Goal: Task Accomplishment & Management: Use online tool/utility

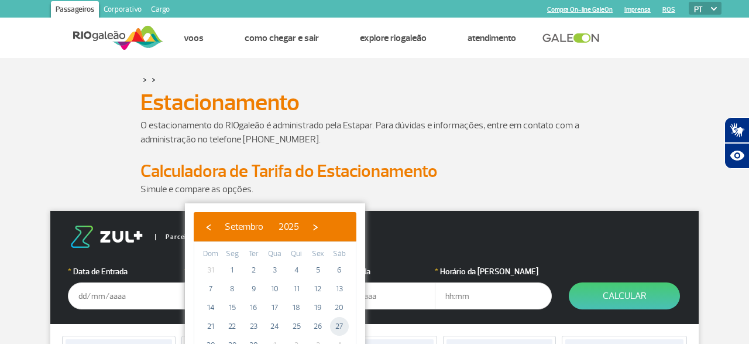
scroll to position [61, 0]
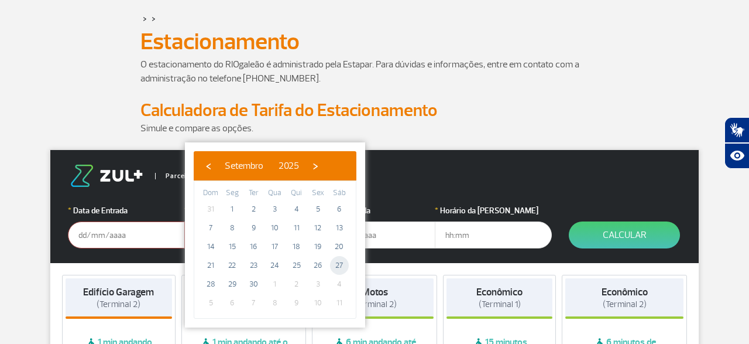
click at [339, 263] on span "27" at bounding box center [339, 265] width 19 height 19
type input "[DATE]"
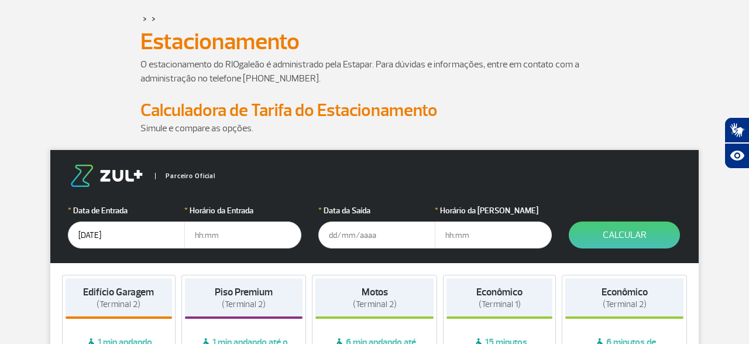
click at [216, 236] on input "text" at bounding box center [242, 234] width 117 height 27
type input "00"
click at [87, 233] on input "[DATE]" at bounding box center [126, 234] width 117 height 27
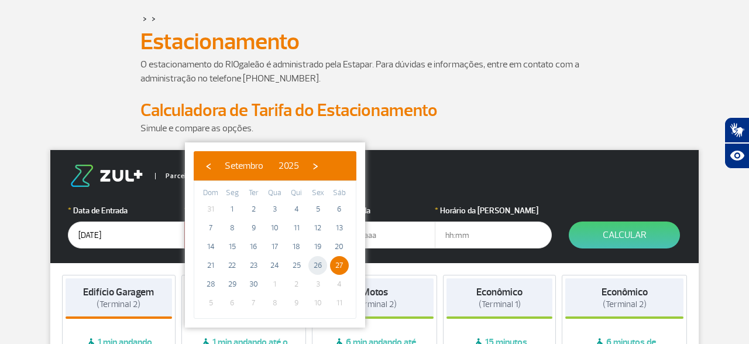
click at [318, 265] on span "26" at bounding box center [317, 265] width 19 height 19
type input "[DATE]"
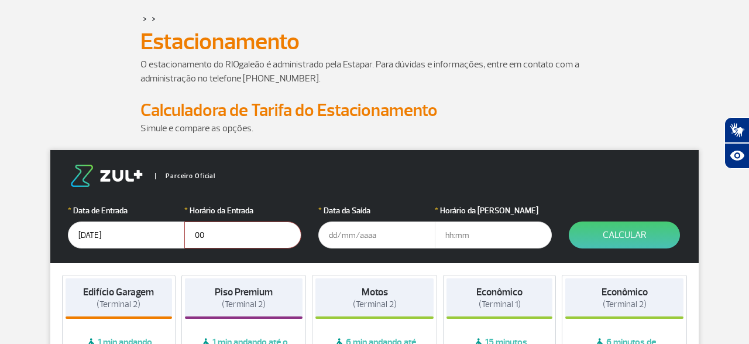
click at [218, 234] on input "00" at bounding box center [242, 234] width 117 height 27
type input "0"
type input "4"
type input "04:00"
click at [341, 236] on input "text" at bounding box center [376, 234] width 117 height 27
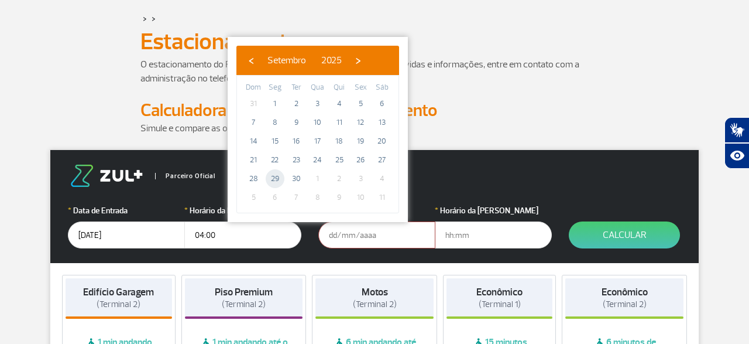
click at [275, 176] on span "29" at bounding box center [275, 178] width 19 height 19
type input "[DATE]"
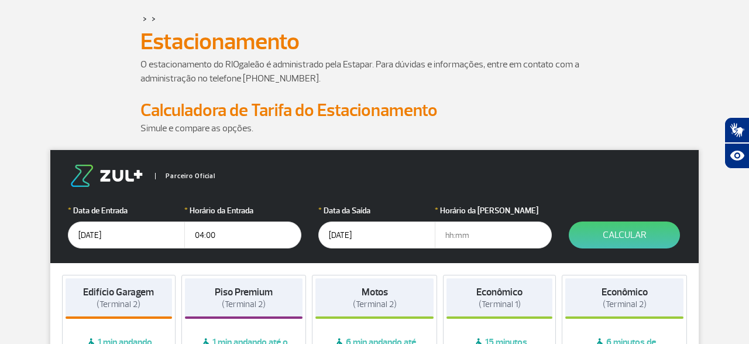
click at [461, 228] on input "text" at bounding box center [493, 234] width 117 height 27
type input "19:30"
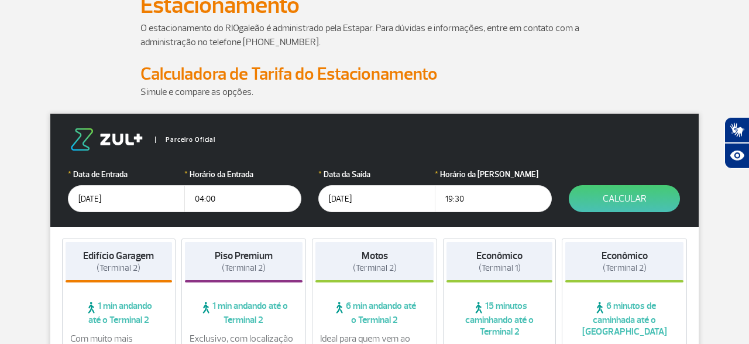
scroll to position [122, 0]
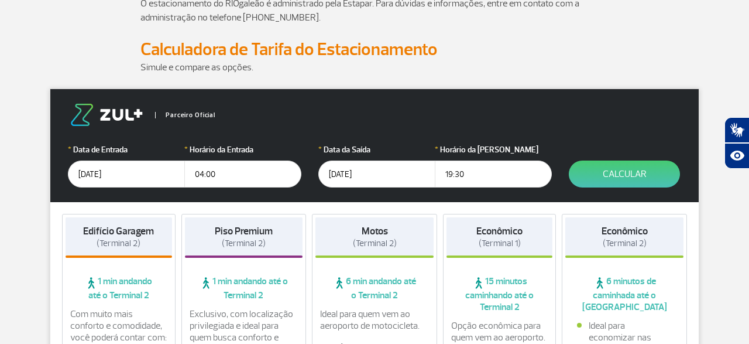
drag, startPoint x: 503, startPoint y: 169, endPoint x: 205, endPoint y: 157, distance: 297.5
click at [435, 160] on input "19:30" at bounding box center [493, 173] width 117 height 27
type input "22:30"
click at [612, 169] on button "Calcular" at bounding box center [624, 173] width 111 height 27
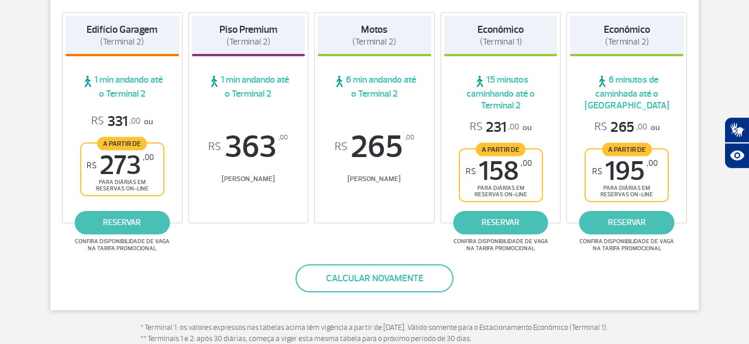
scroll to position [243, 0]
drag, startPoint x: 519, startPoint y: 171, endPoint x: 482, endPoint y: 177, distance: 37.4
click at [482, 177] on span "R$ 158 ,00" at bounding box center [499, 172] width 66 height 26
copy span "158"
